Goal: Find specific page/section: Find specific page/section

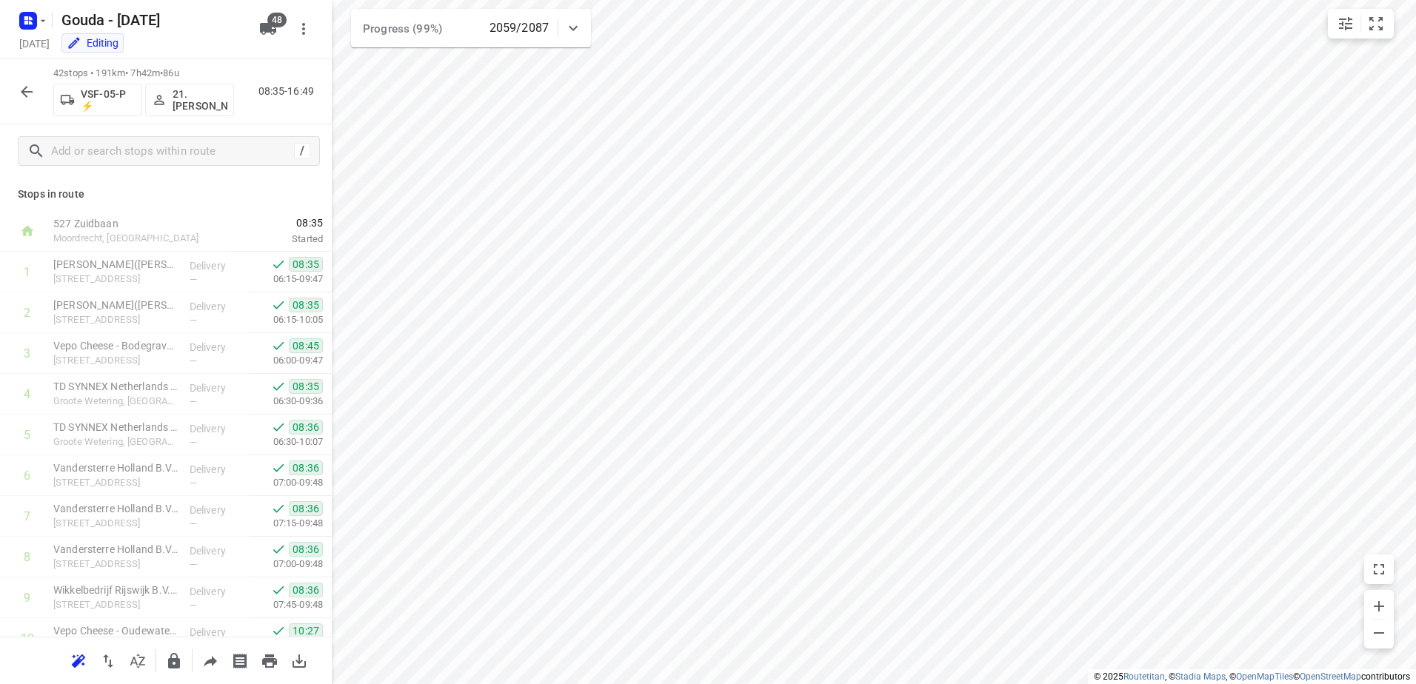
click at [38, 88] on button "button" at bounding box center [27, 92] width 30 height 30
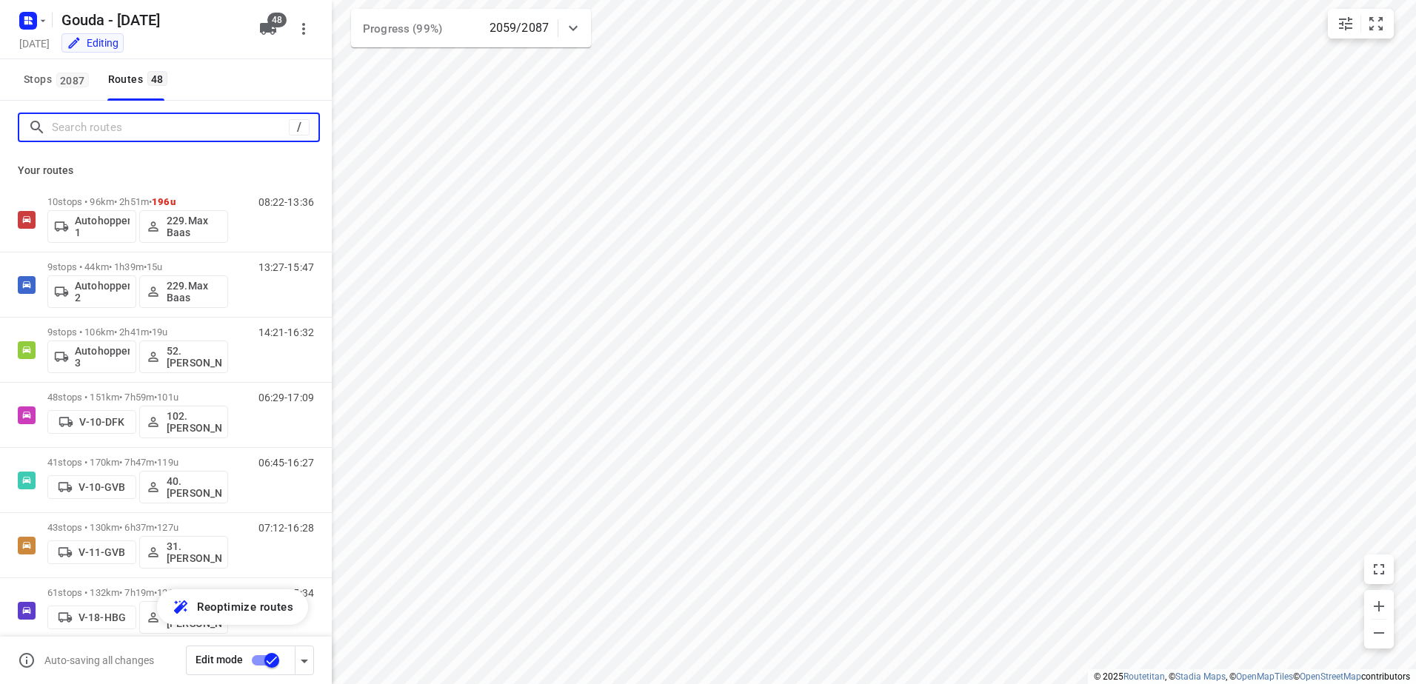
click at [116, 135] on input "Search routes" at bounding box center [170, 127] width 237 height 23
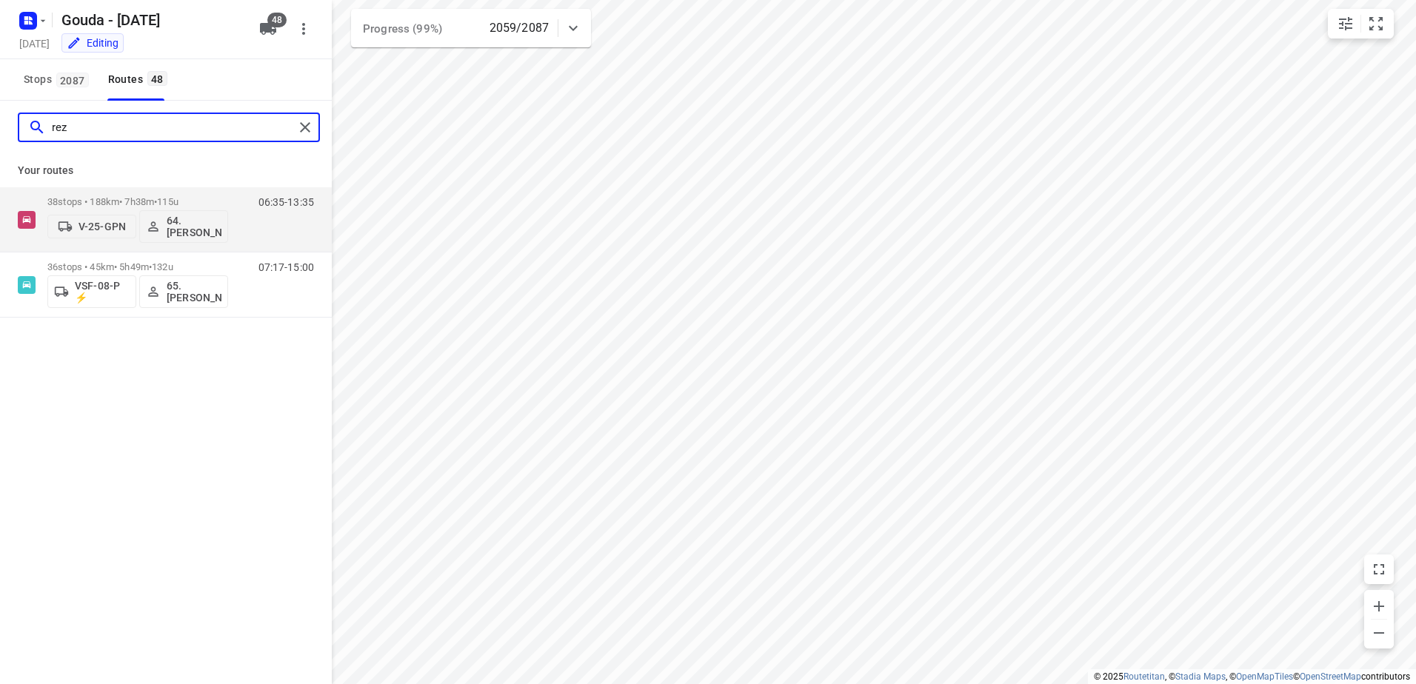
type input "reza"
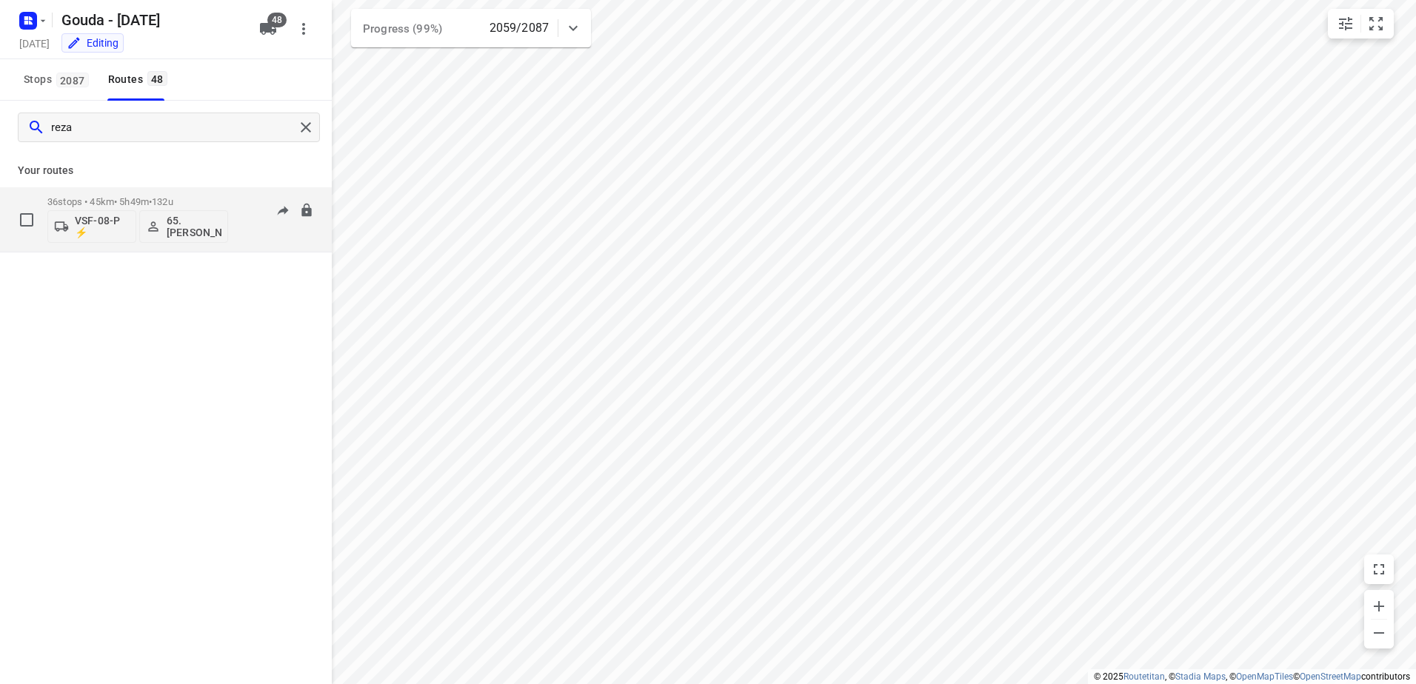
click at [127, 193] on div "36 stops • 45km • 5h49m • 132u VSF-08-P ⚡ 65. [PERSON_NAME]" at bounding box center [137, 219] width 181 height 61
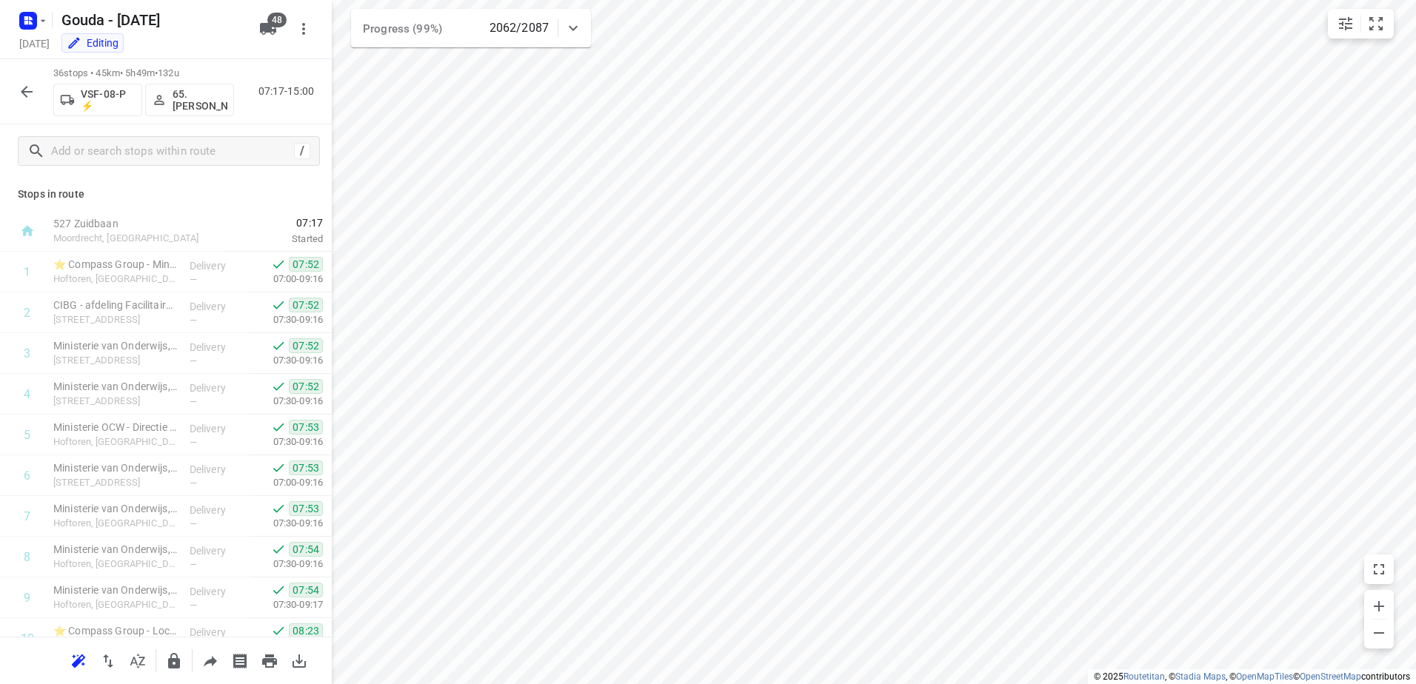
click at [34, 78] on button "button" at bounding box center [27, 92] width 30 height 30
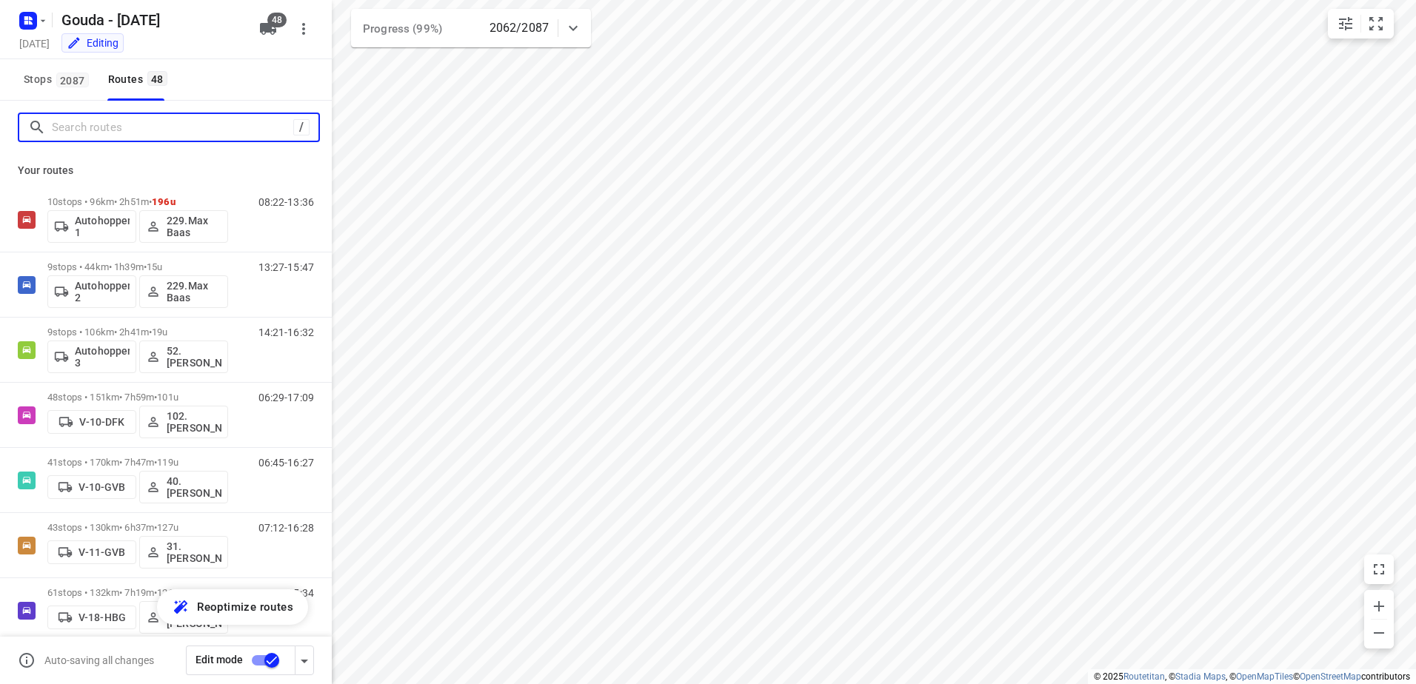
click at [121, 135] on input "Search routes" at bounding box center [172, 127] width 241 height 23
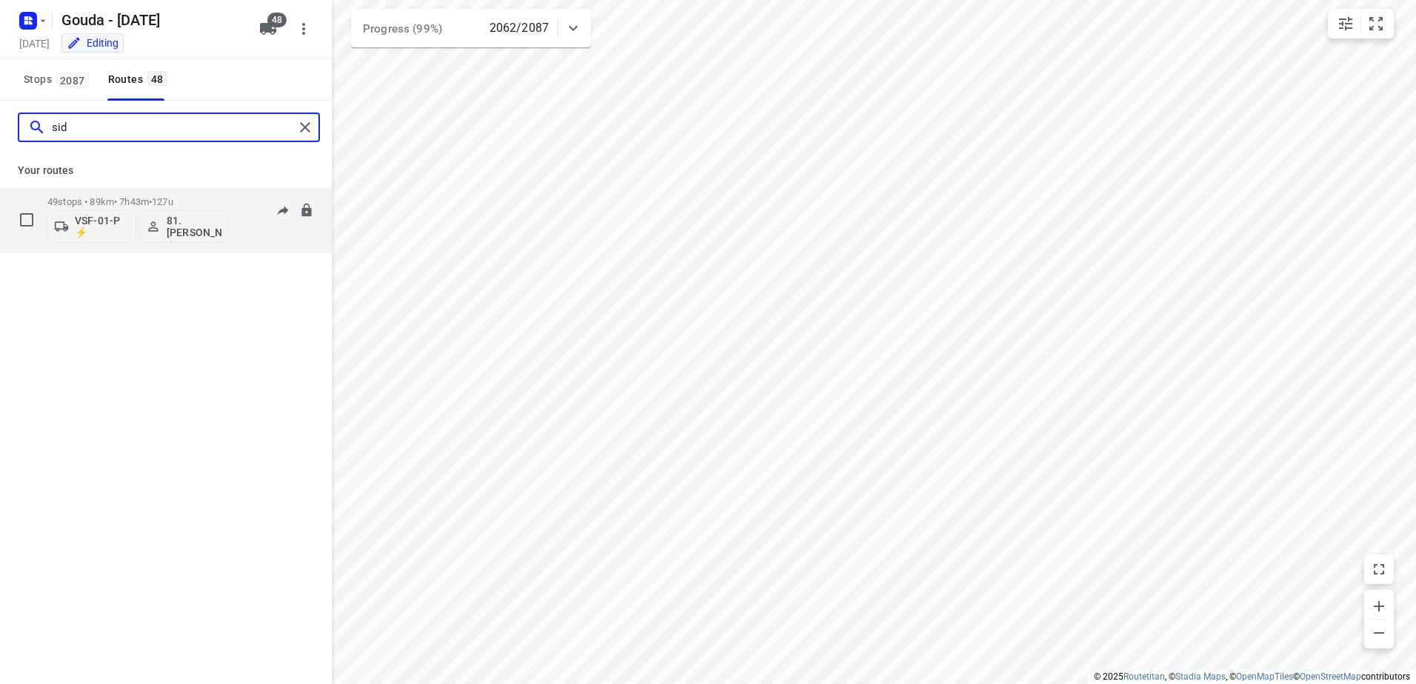
type input "sid"
click at [87, 201] on p "49 stops • 89km • 7h43m • 127u" at bounding box center [137, 201] width 181 height 11
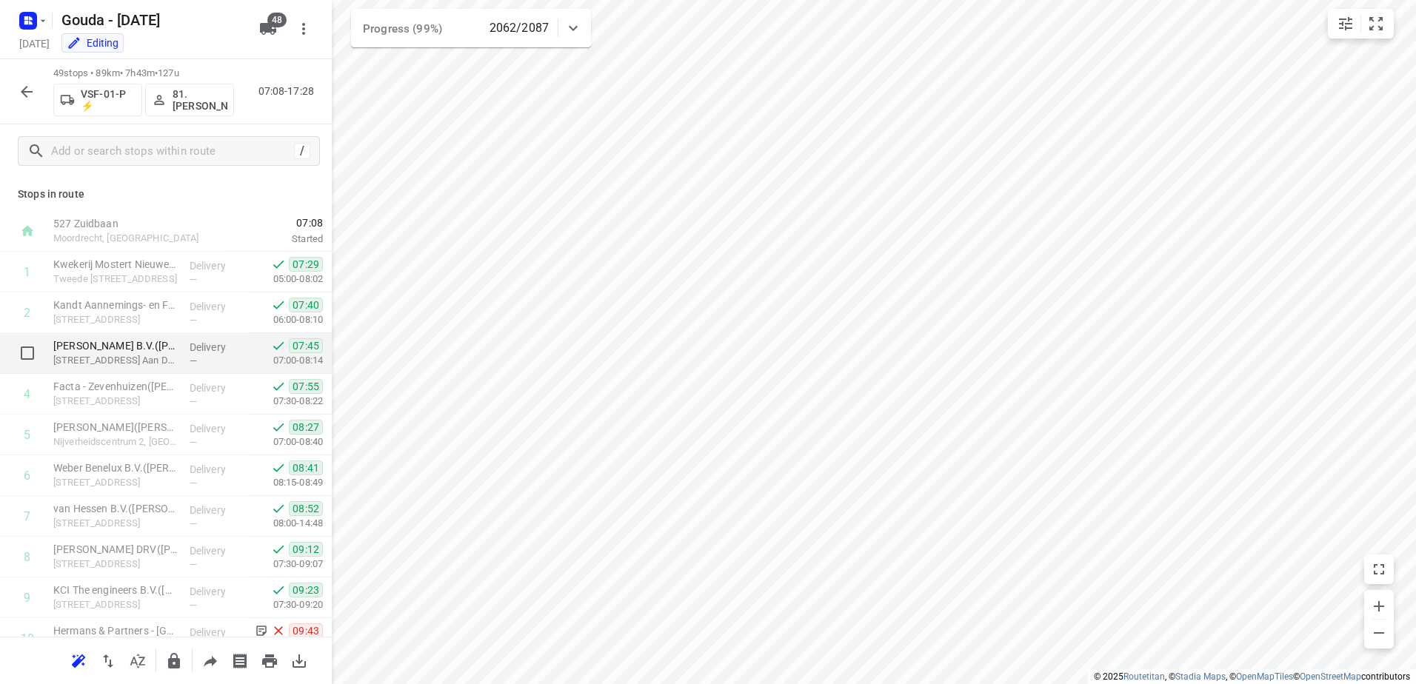
click at [149, 369] on div "[PERSON_NAME] B.V.([PERSON_NAME]) [STREET_ADDRESS] Aan Den Ijssel" at bounding box center [115, 353] width 136 height 41
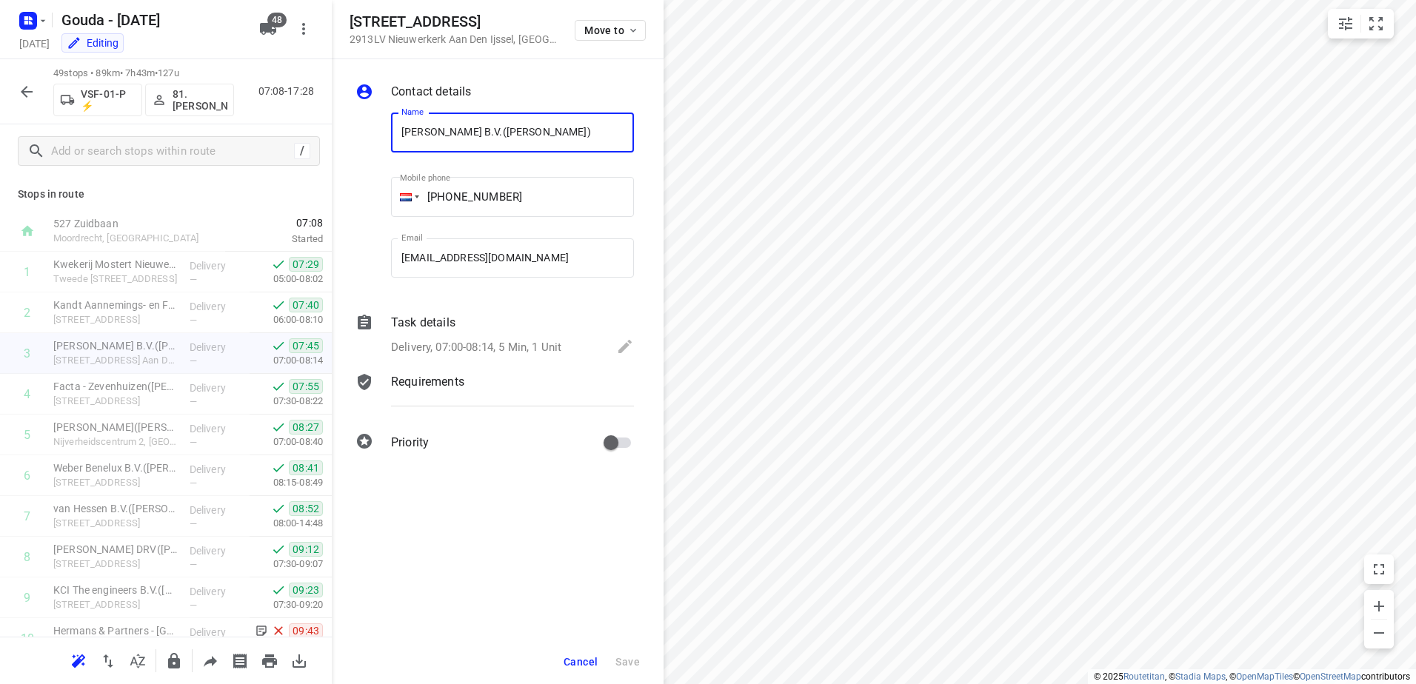
click at [476, 352] on p "Delivery, 07:00-08:14, 5 Min, 1 Unit" at bounding box center [476, 347] width 170 height 17
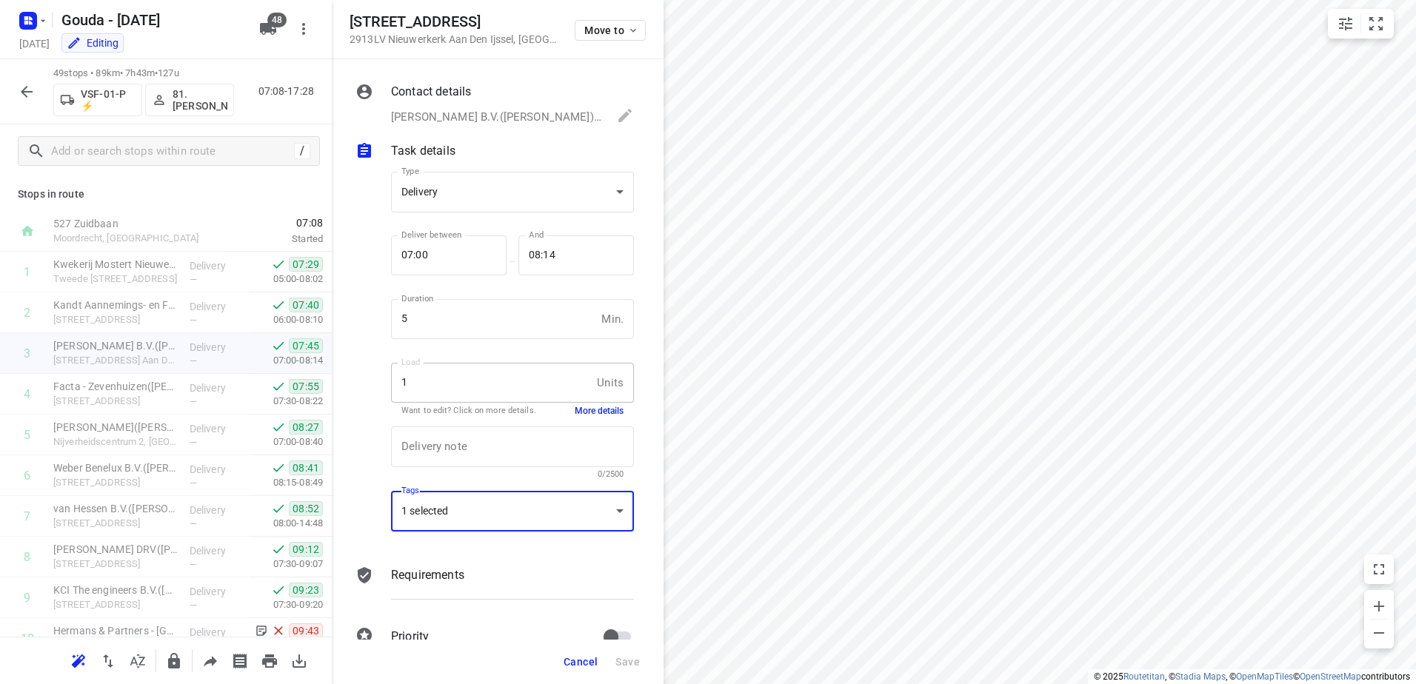
click at [485, 512] on div "1 selected" at bounding box center [512, 511] width 243 height 41
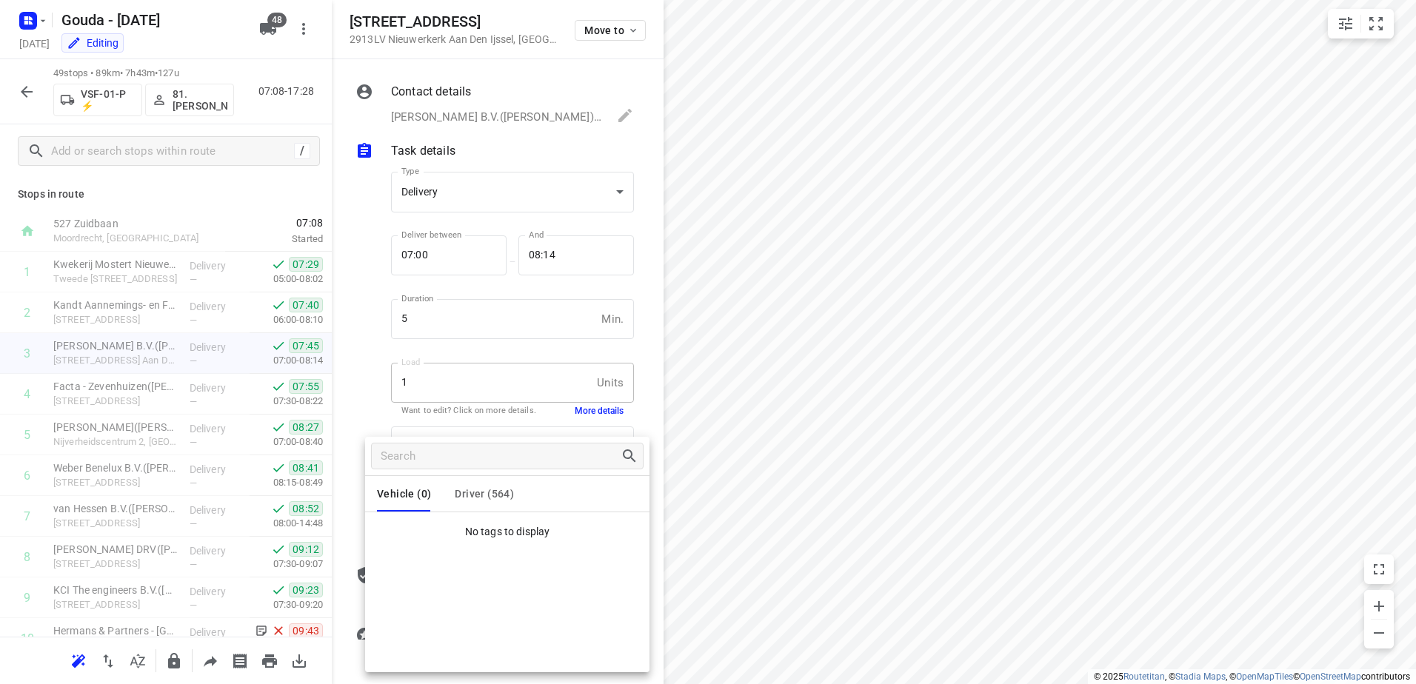
click at [495, 497] on span "Driver (564)" at bounding box center [484, 494] width 59 height 12
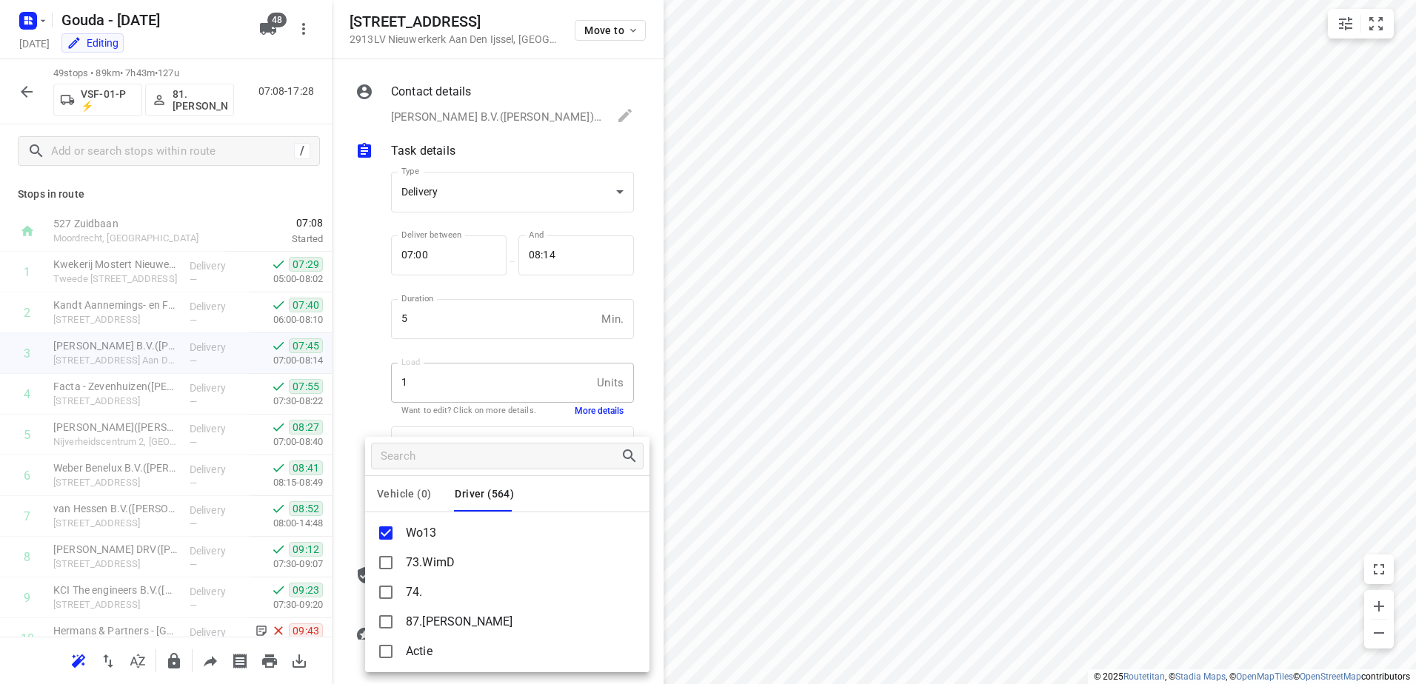
click at [30, 86] on div at bounding box center [708, 342] width 1416 height 684
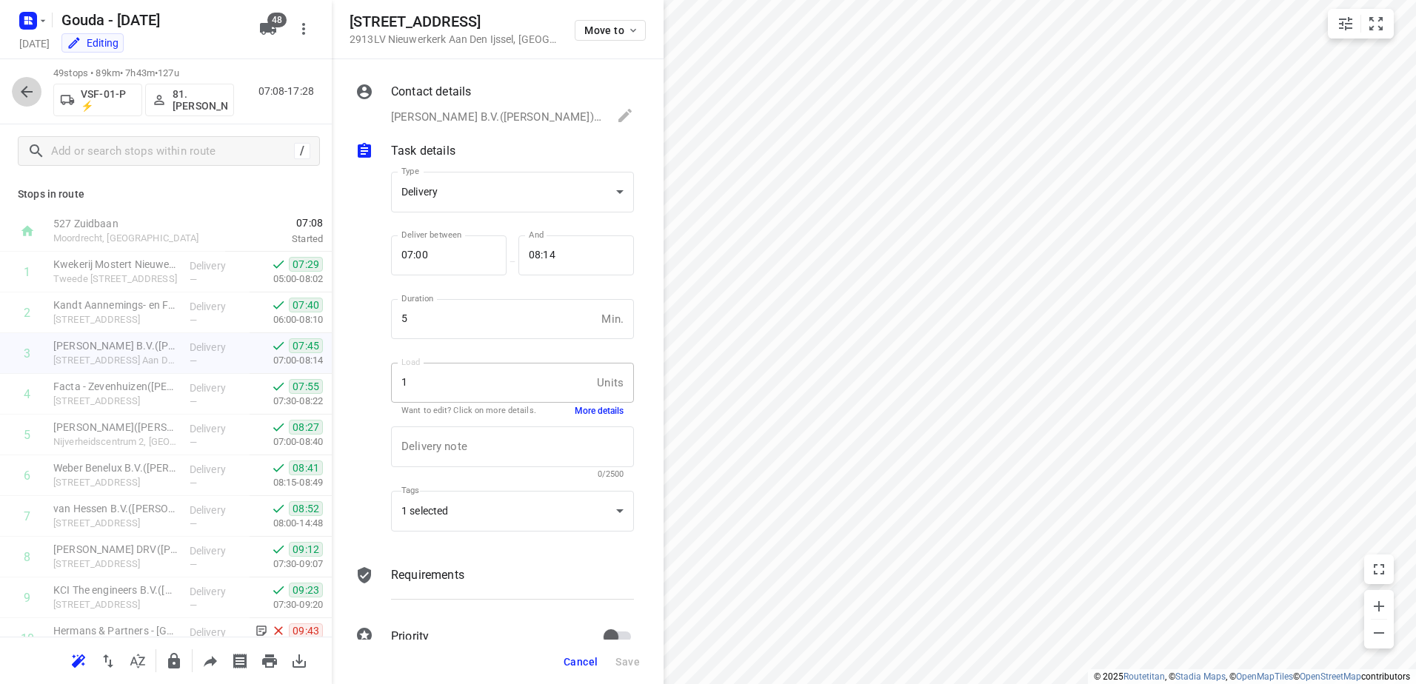
click at [30, 95] on icon "button" at bounding box center [27, 92] width 18 height 18
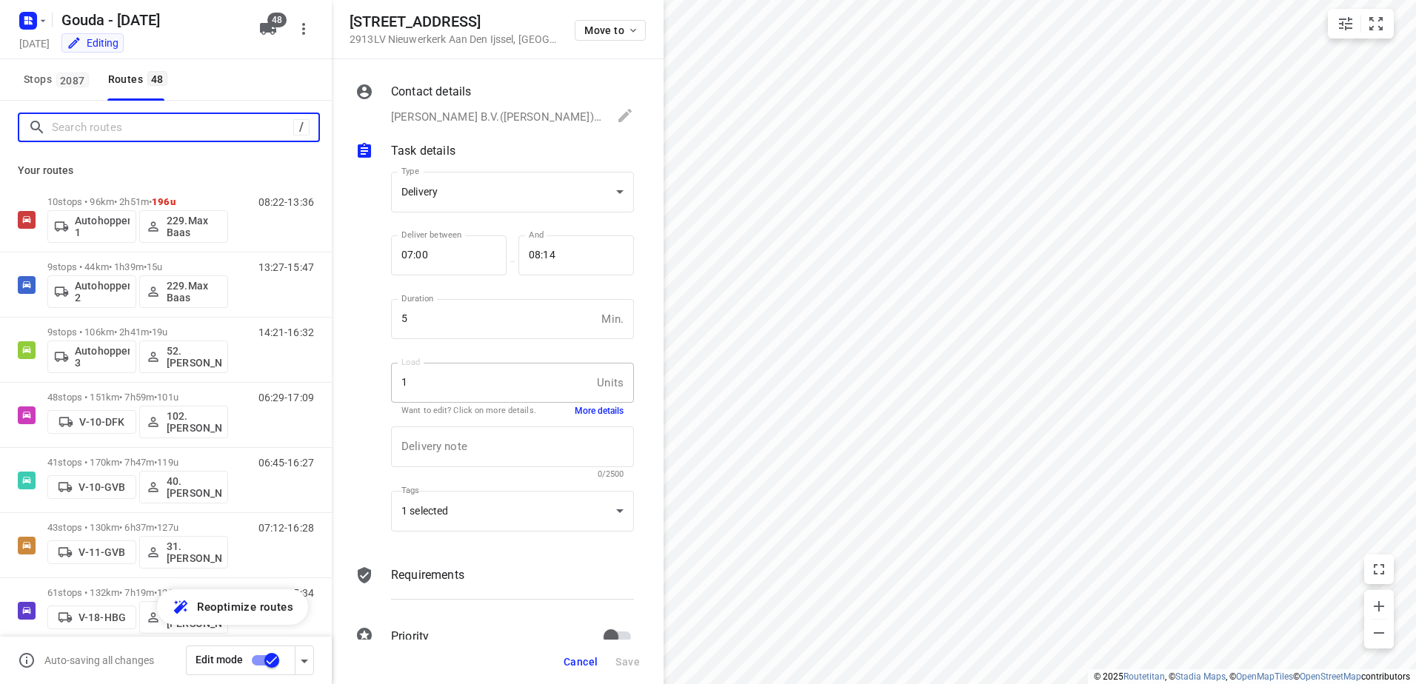
click at [107, 130] on input "Search routes" at bounding box center [172, 127] width 241 height 23
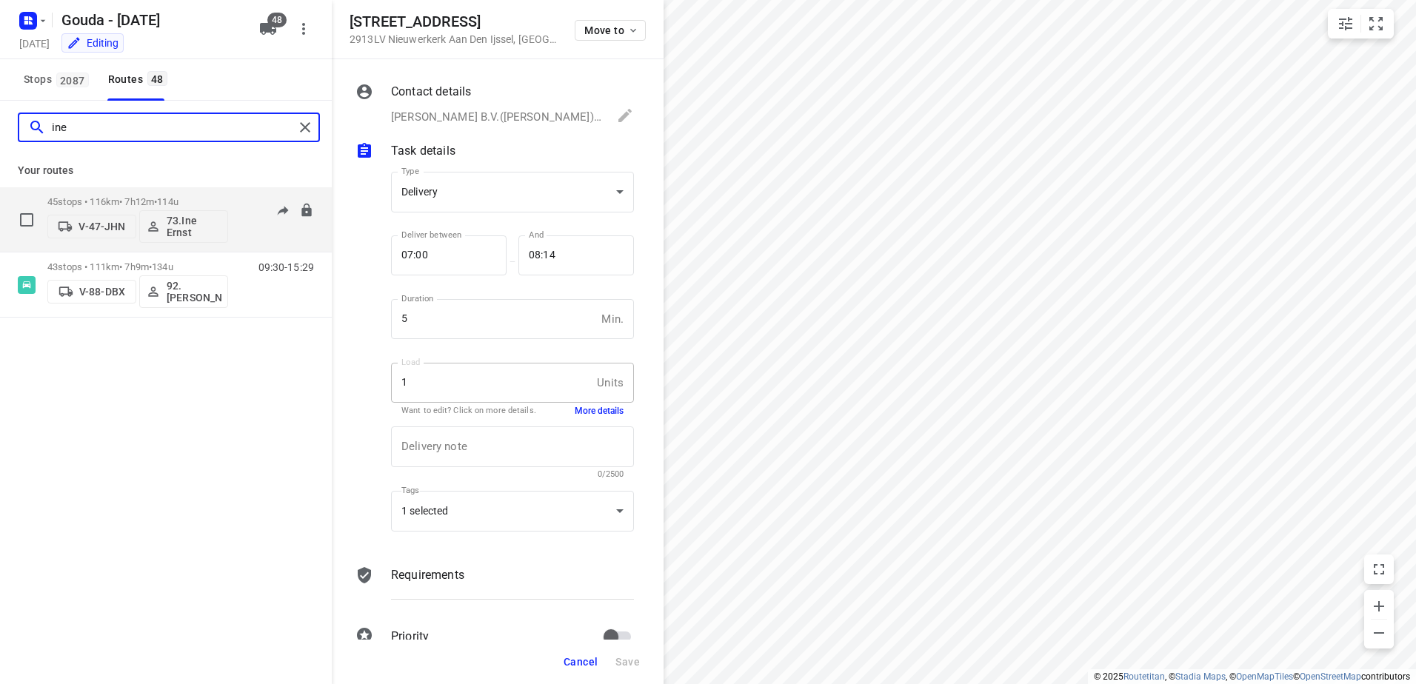
type input "ine"
click at [84, 199] on p "45 stops • 116km • 7h12m • 114u" at bounding box center [137, 201] width 181 height 11
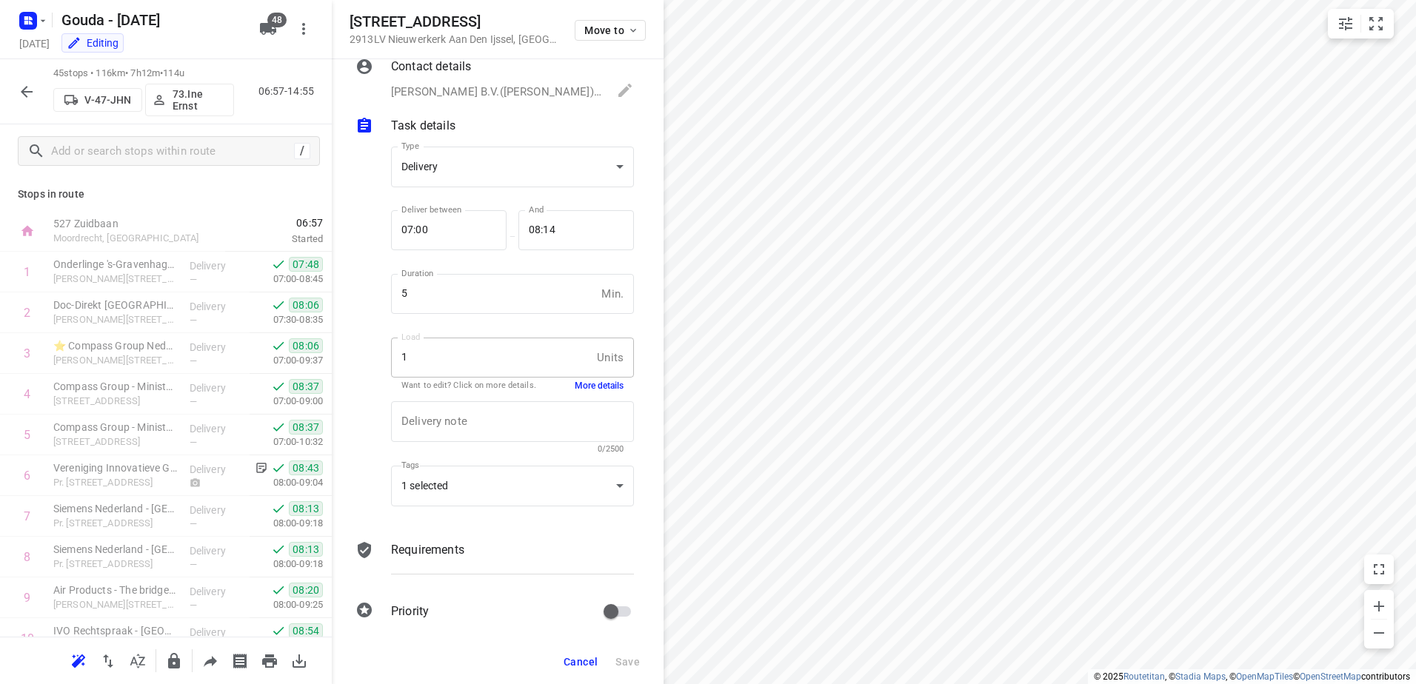
scroll to position [35, 0]
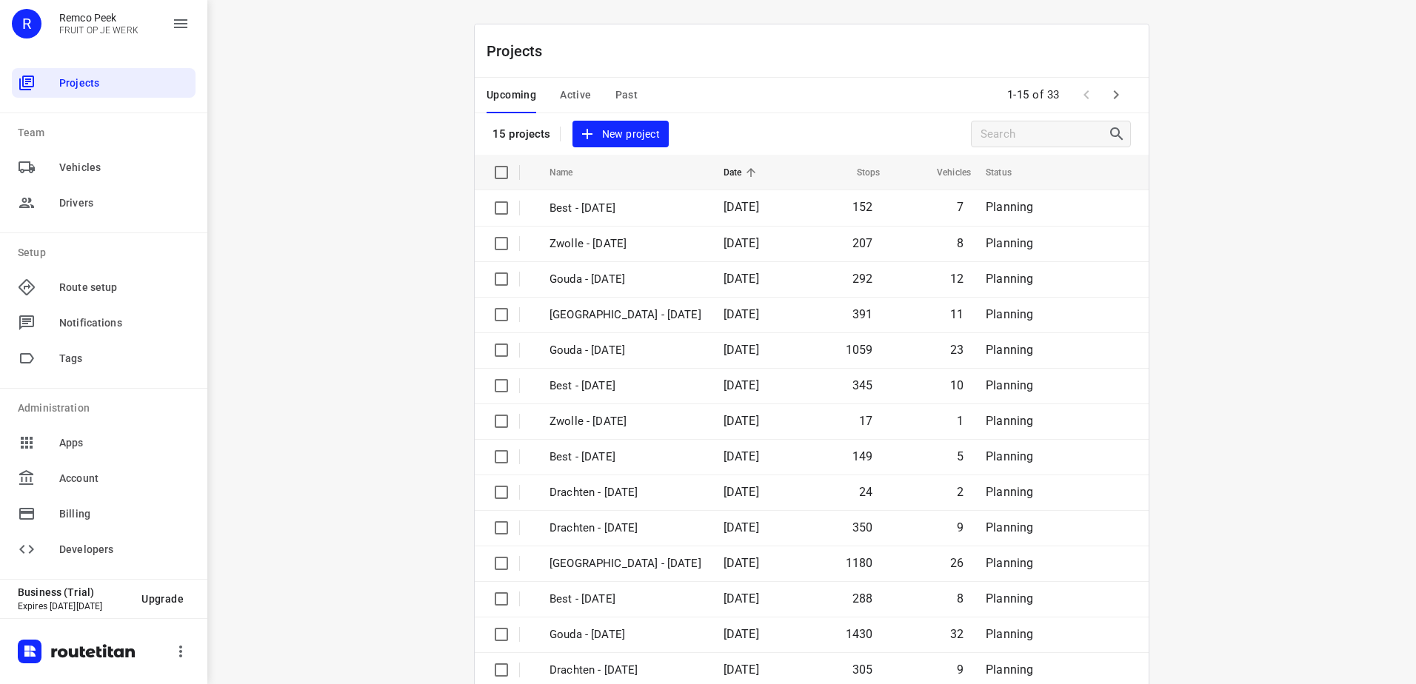
click at [800, 67] on div "Projects 15 projects New project" at bounding box center [812, 89] width 674 height 130
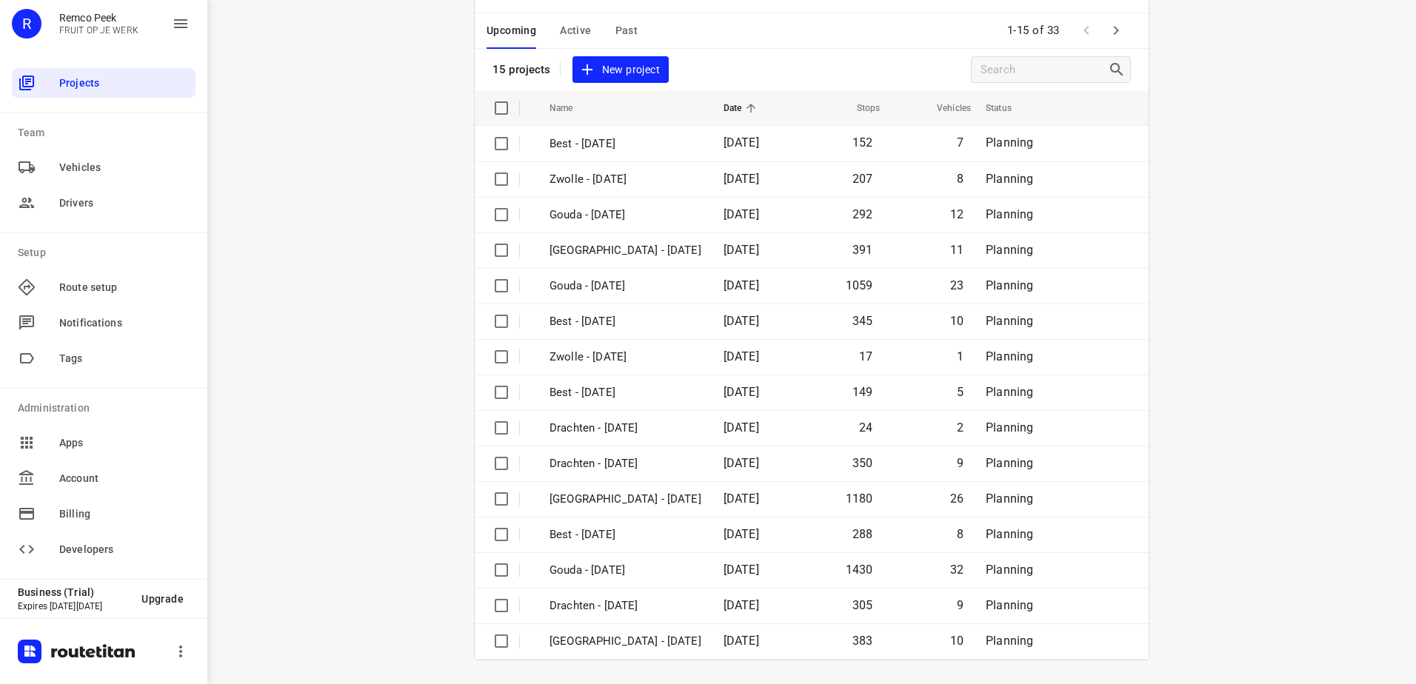
click at [1109, 30] on icon "button" at bounding box center [1116, 30] width 18 height 18
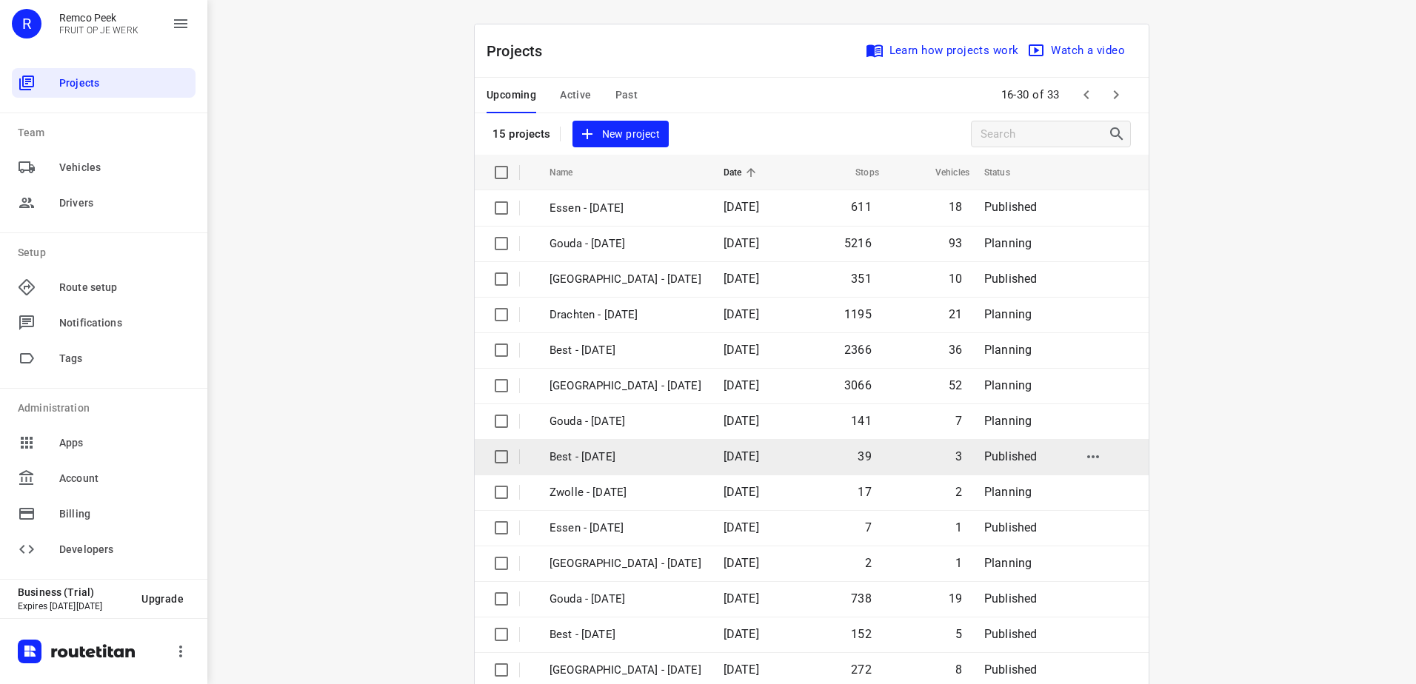
scroll to position [64, 0]
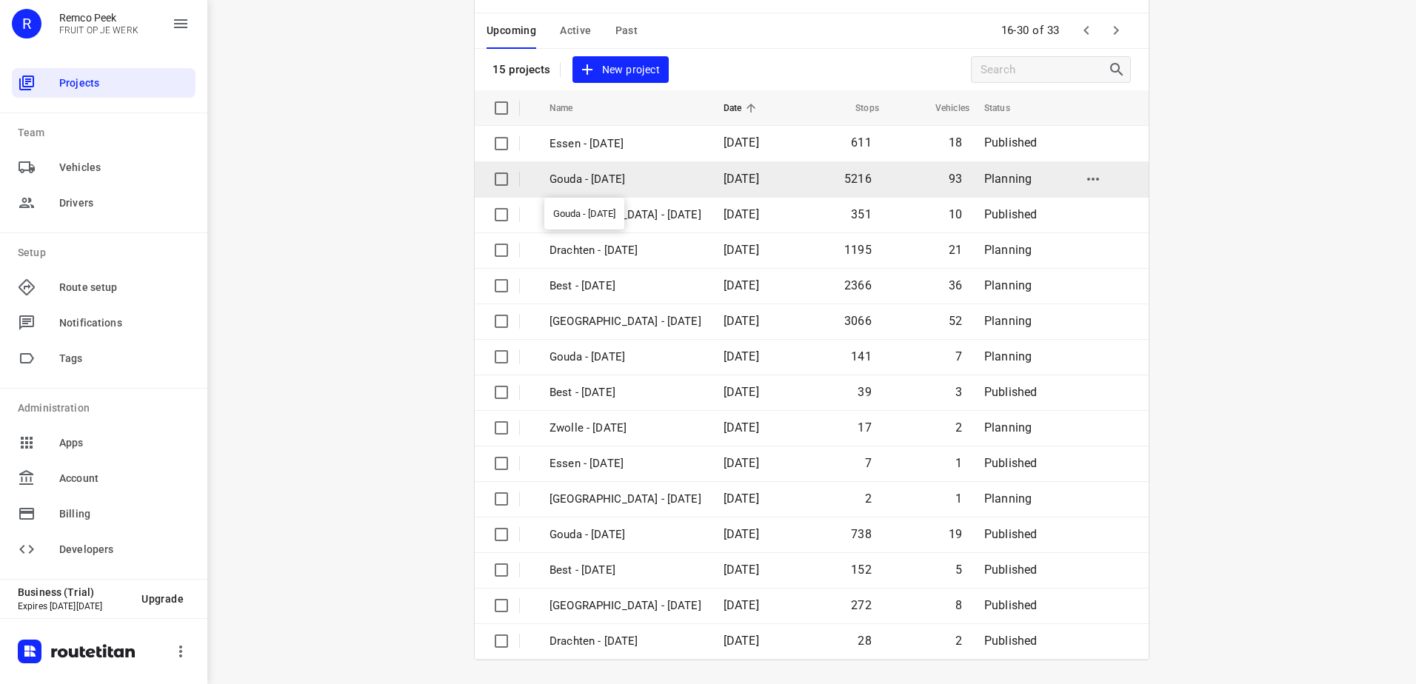
click at [635, 173] on p "Gouda - Monday" at bounding box center [625, 179] width 152 height 17
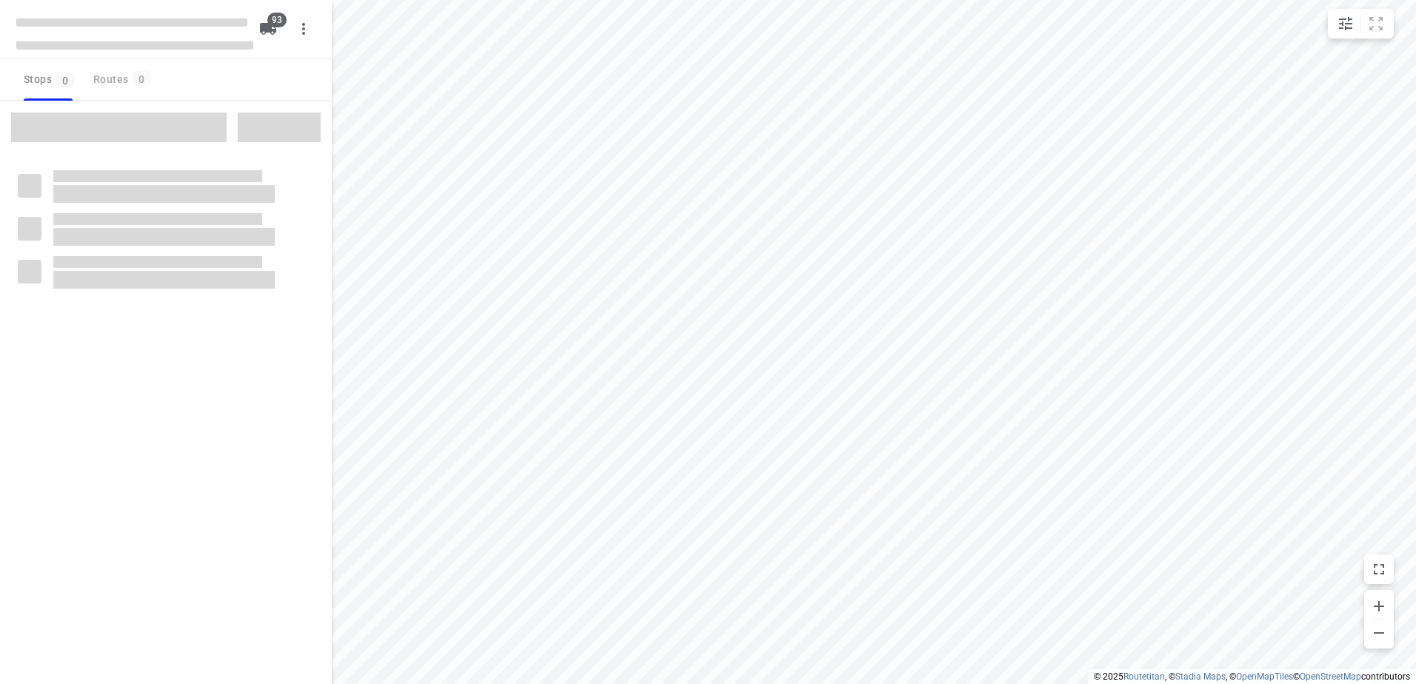
checkbox input "true"
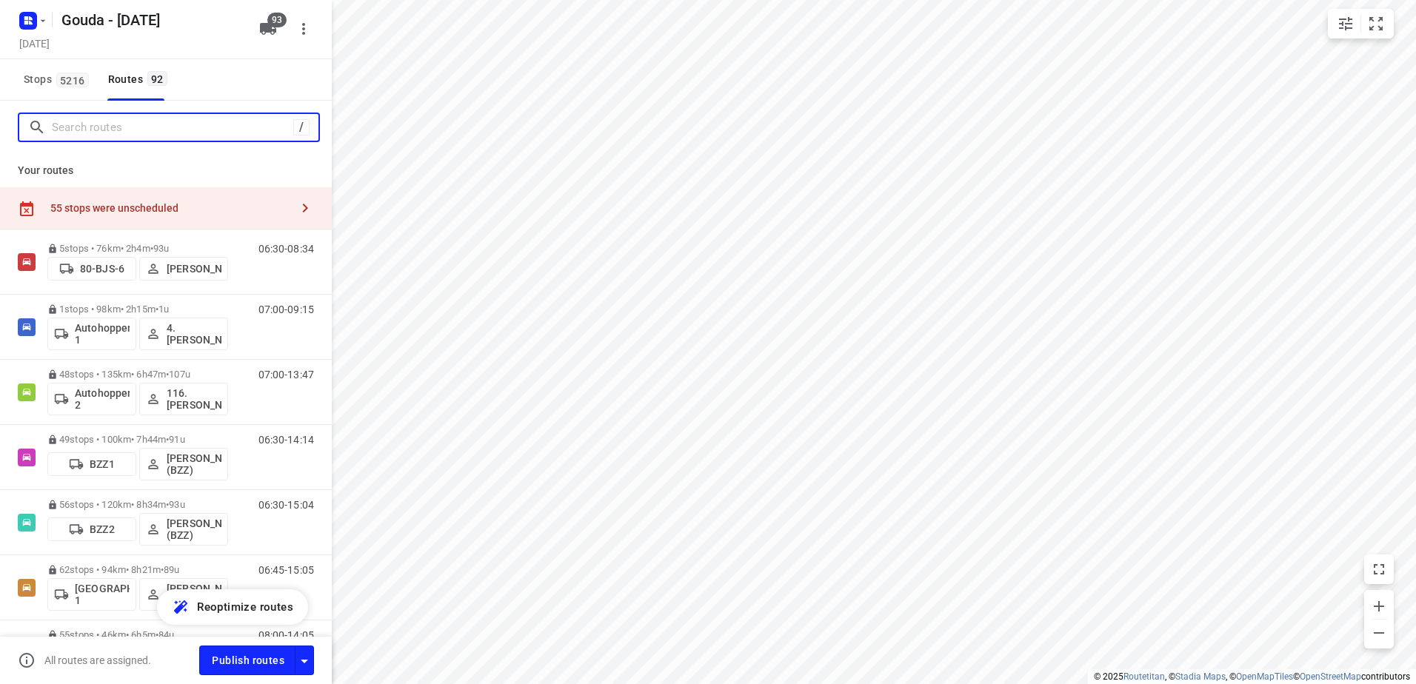
click at [133, 133] on input "Search routes" at bounding box center [172, 127] width 241 height 23
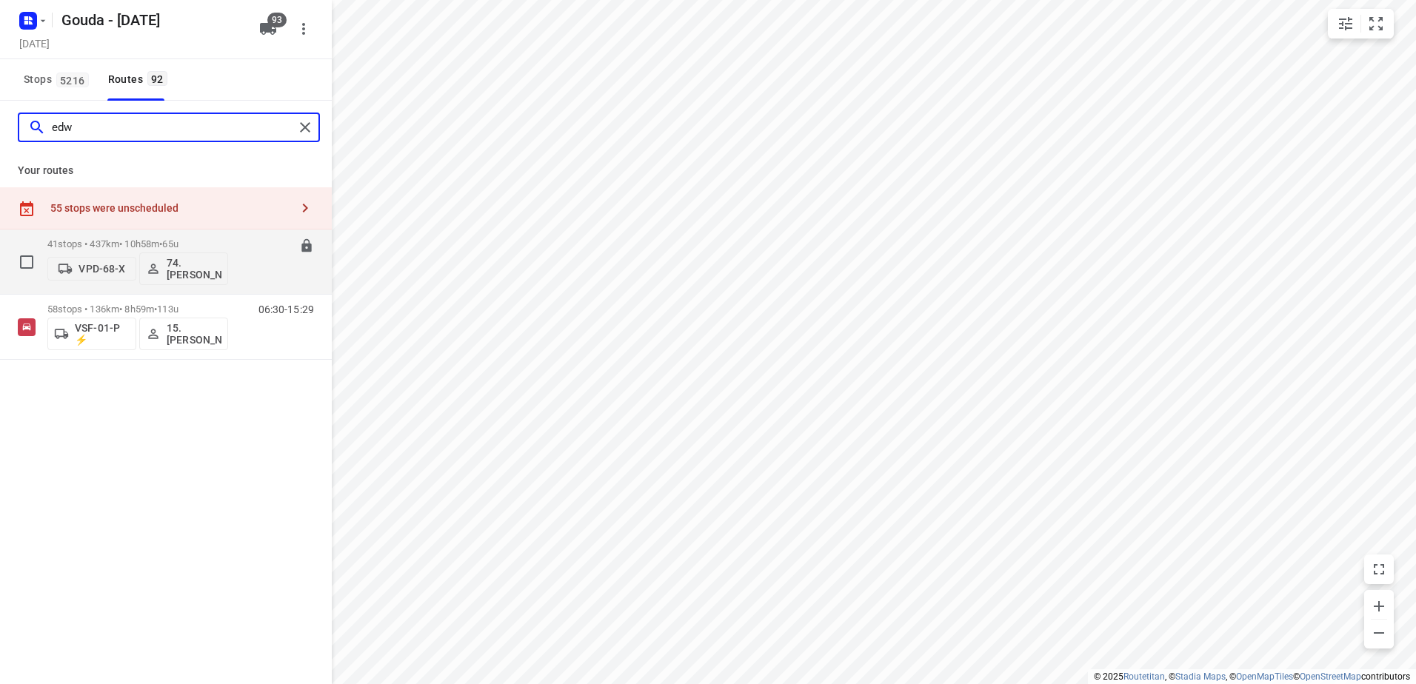
type input "edw"
click at [138, 241] on p "41 stops • 437km • 10h58m • 65u" at bounding box center [137, 243] width 181 height 11
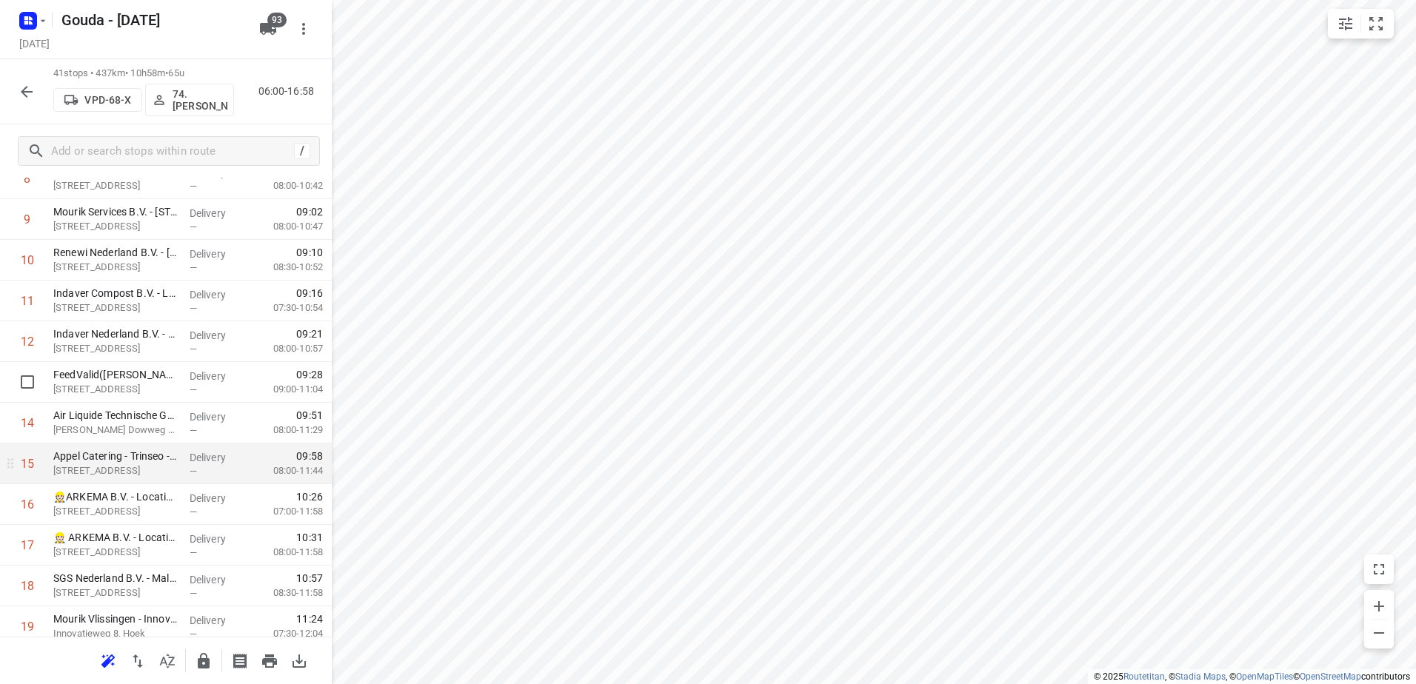
scroll to position [444, 0]
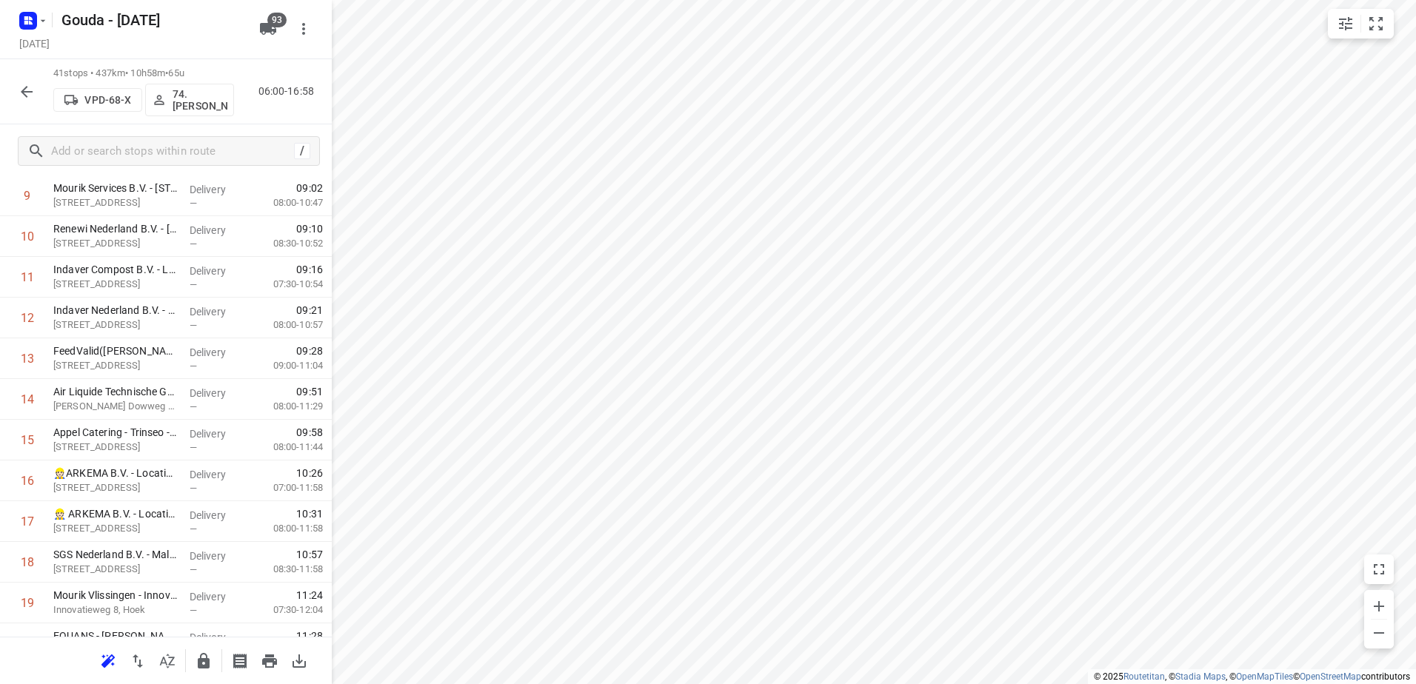
click at [27, 101] on button "button" at bounding box center [27, 92] width 30 height 30
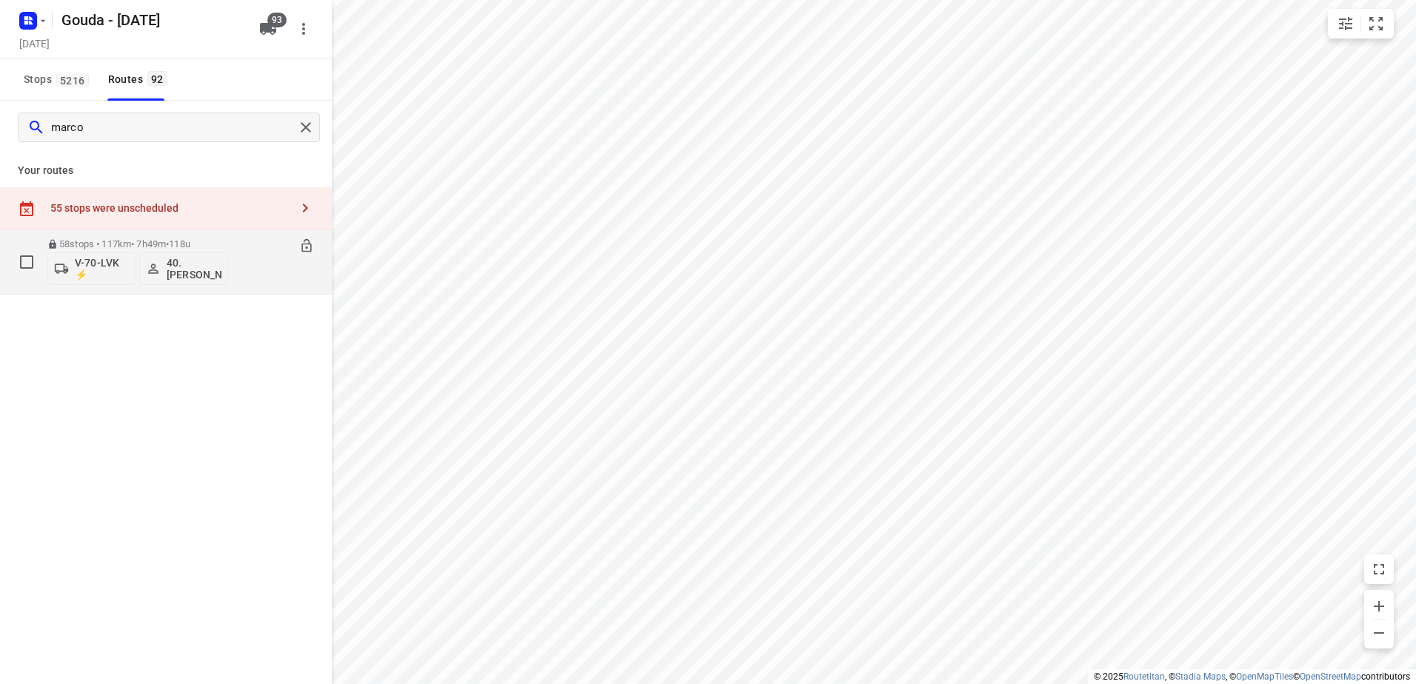
type input "marco"
click at [115, 237] on div "58 stops • 117km • 7h49m • 118u V-70-LVK ⚡ 40.Marco van den Heuvel" at bounding box center [137, 261] width 181 height 61
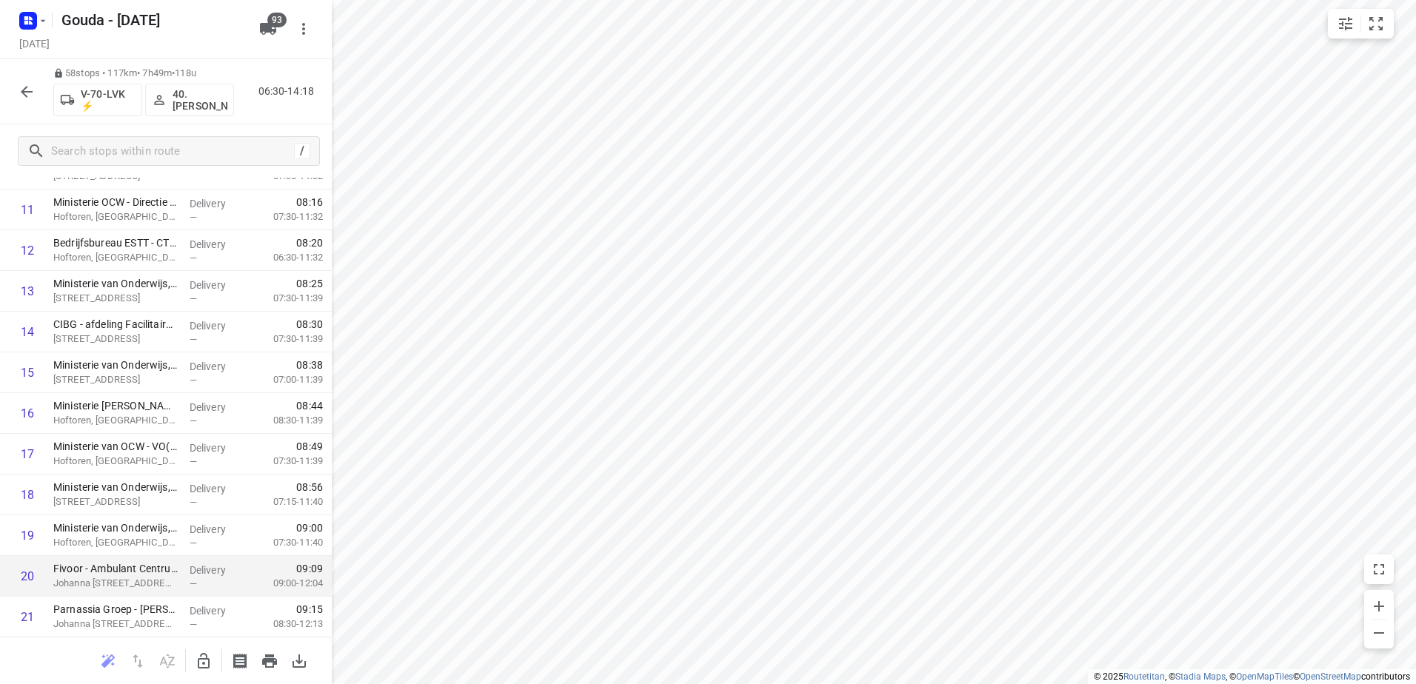
scroll to position [592, 0]
click at [12, 24] on div "Gouda - Monday Monday, Sep 08 93" at bounding box center [166, 29] width 332 height 59
click at [24, 24] on rect "button" at bounding box center [28, 21] width 18 height 18
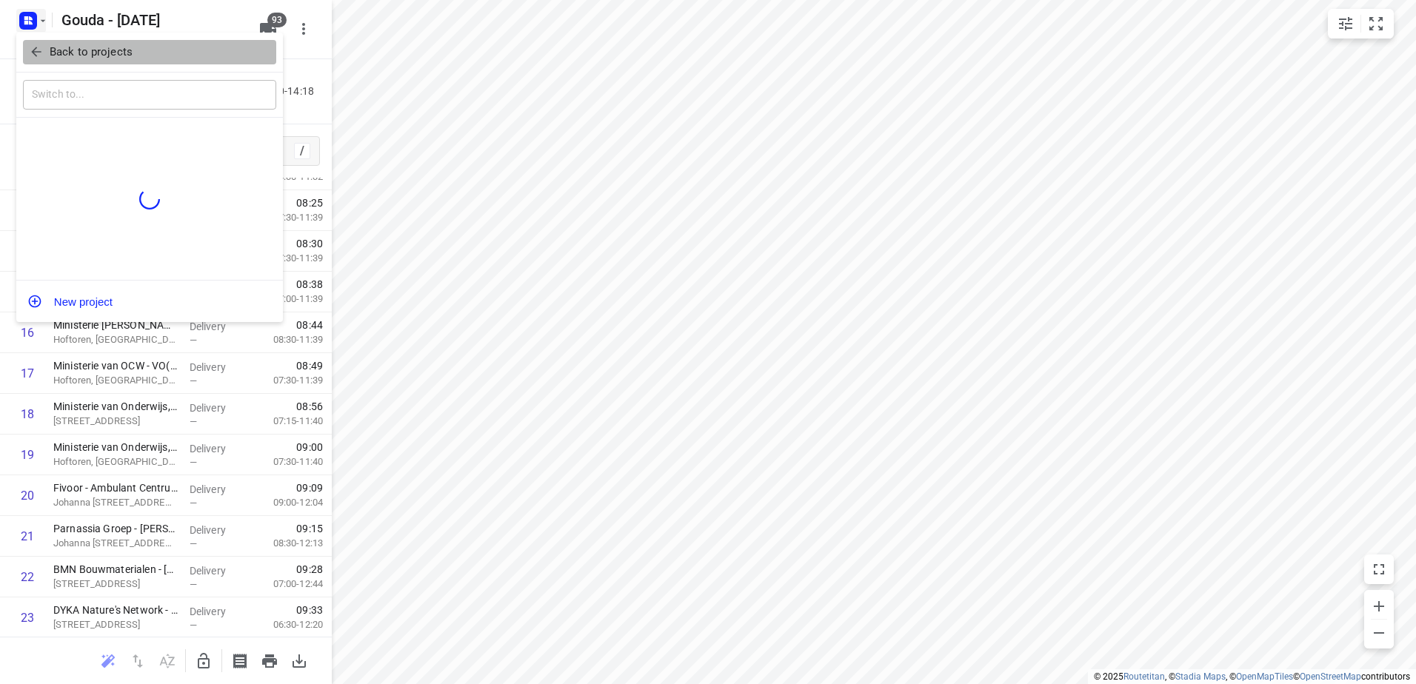
click at [61, 57] on p "Back to projects" at bounding box center [91, 52] width 83 height 17
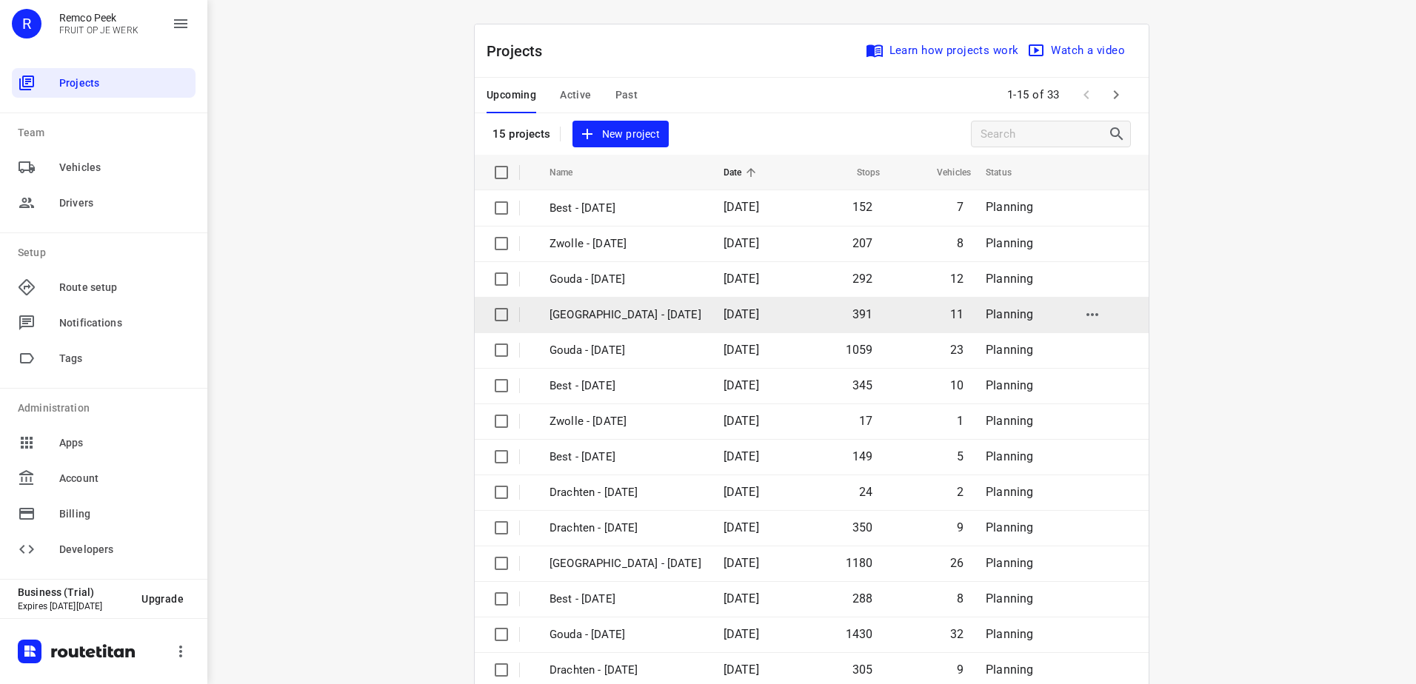
scroll to position [64, 0]
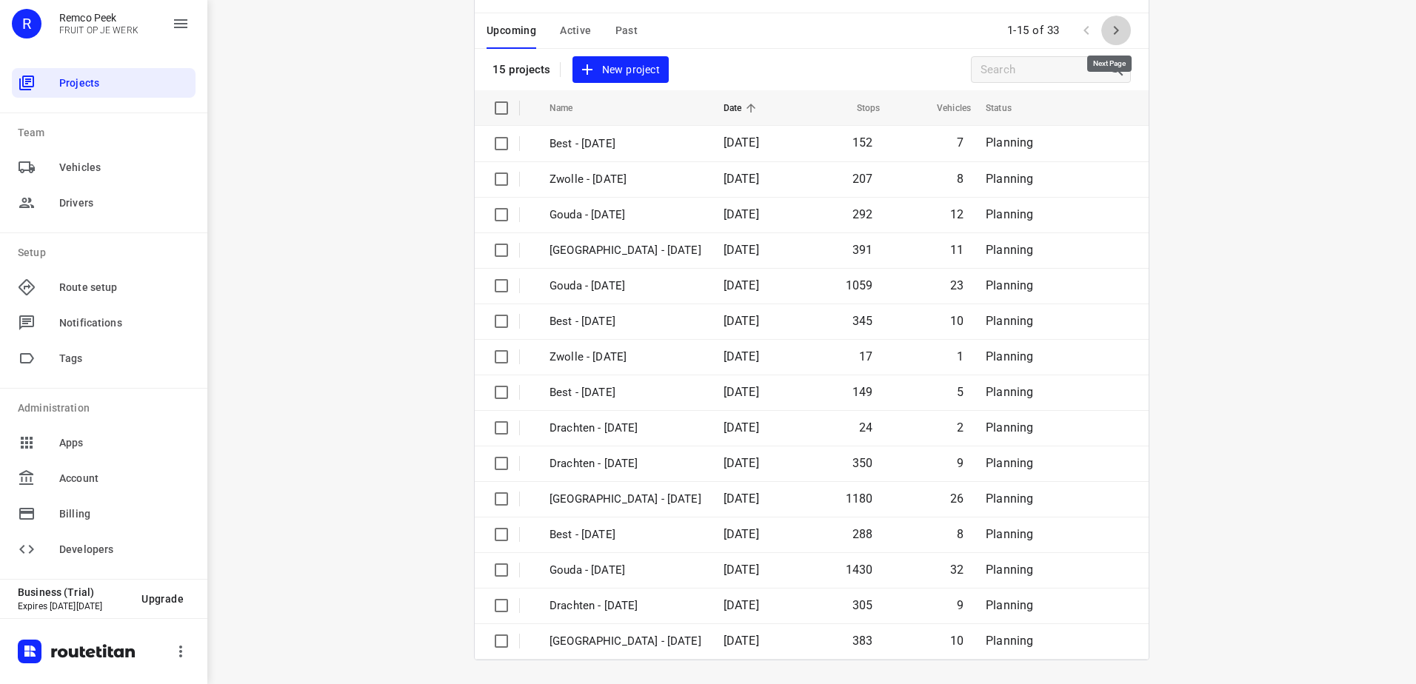
click at [1114, 32] on icon "button" at bounding box center [1116, 30] width 18 height 18
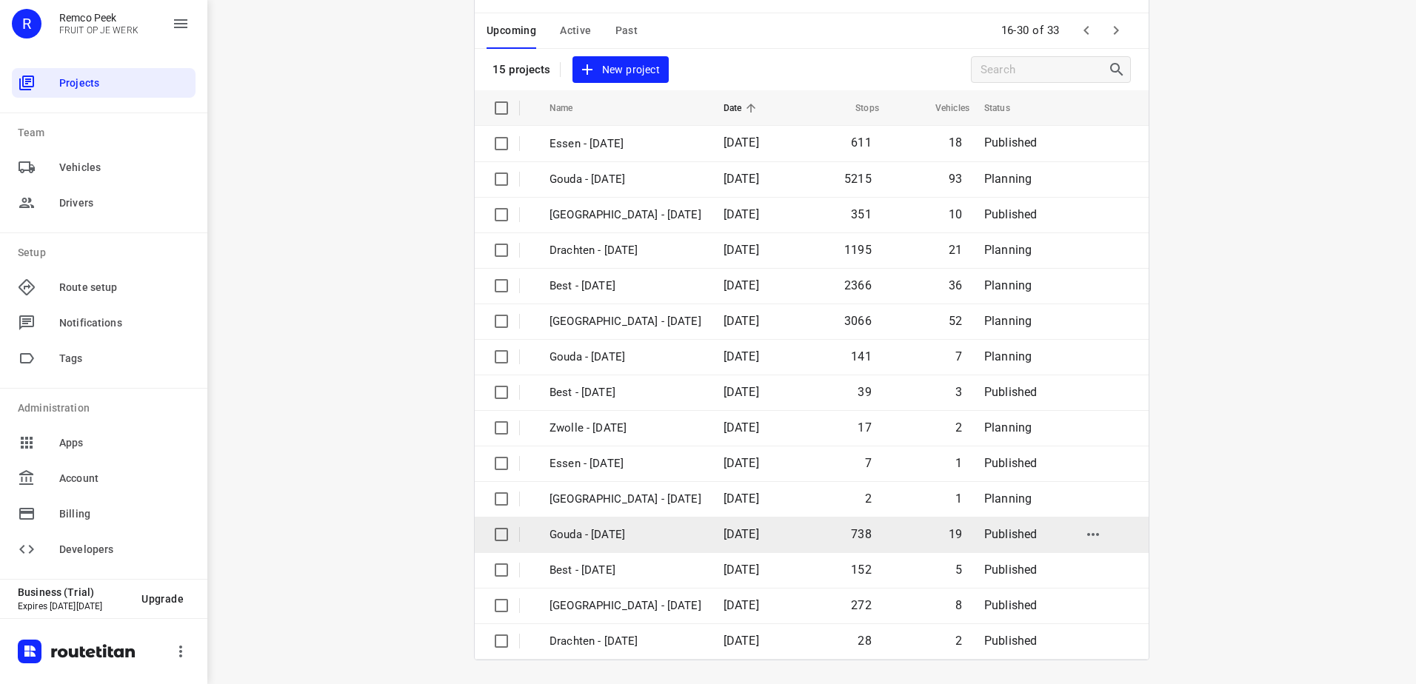
click at [643, 542] on p "Gouda - Thursday" at bounding box center [625, 534] width 152 height 17
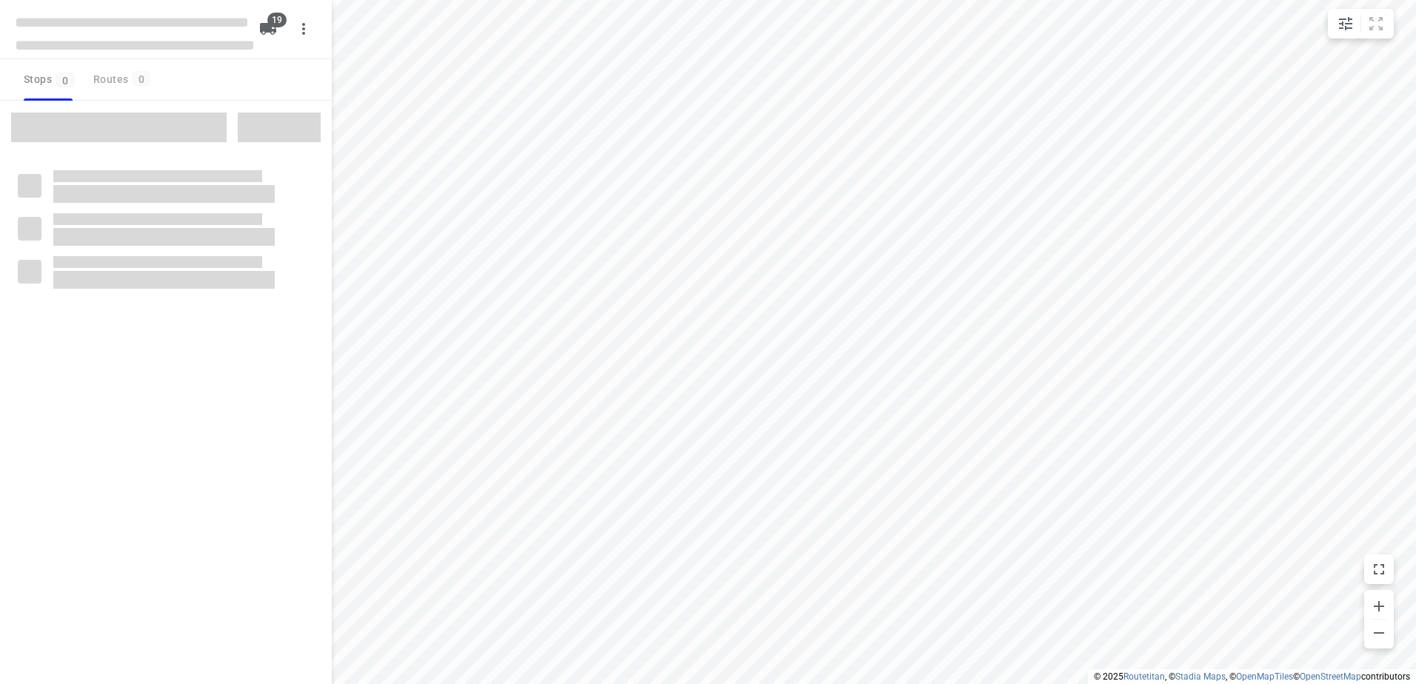
checkbox input "true"
